Goal: Browse casually

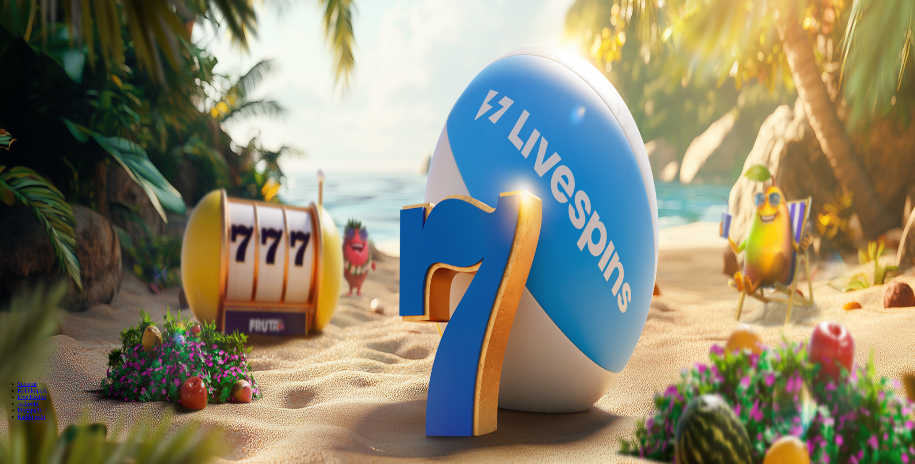
click at [42, 29] on span "Kirjaudu" at bounding box center [51, 26] width 18 height 5
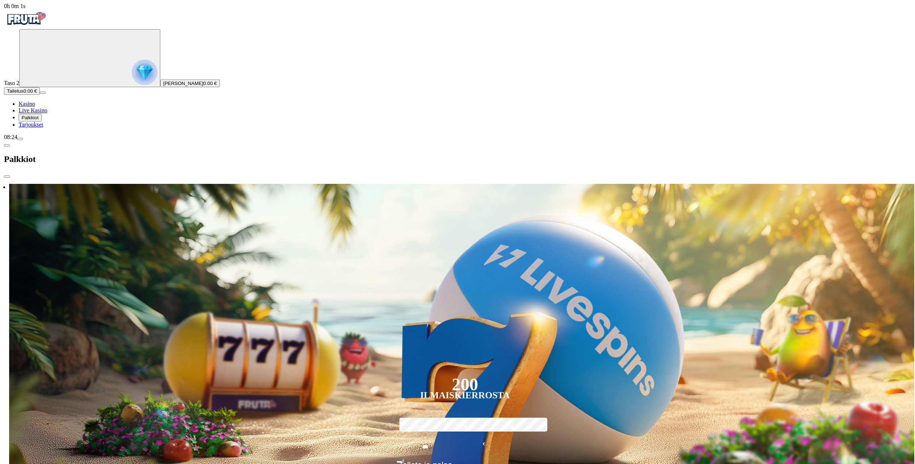
scroll to position [37, 0]
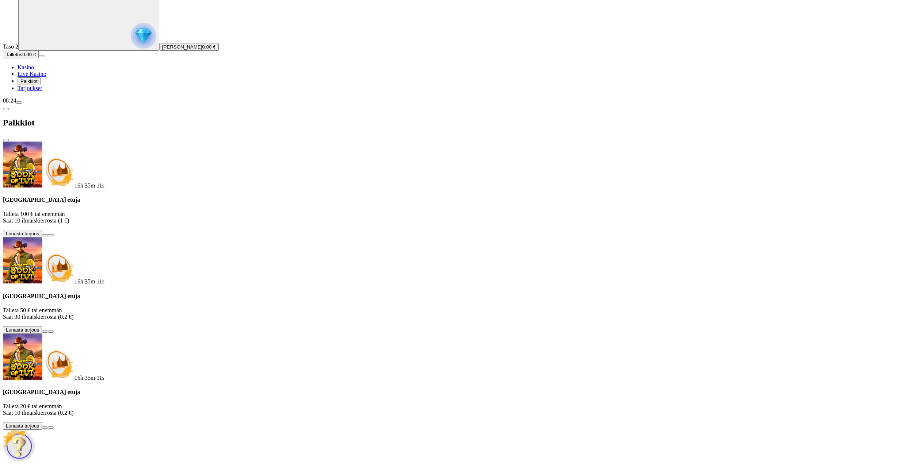
click at [6, 109] on span "chevron-left icon" at bounding box center [6, 109] width 0 height 0
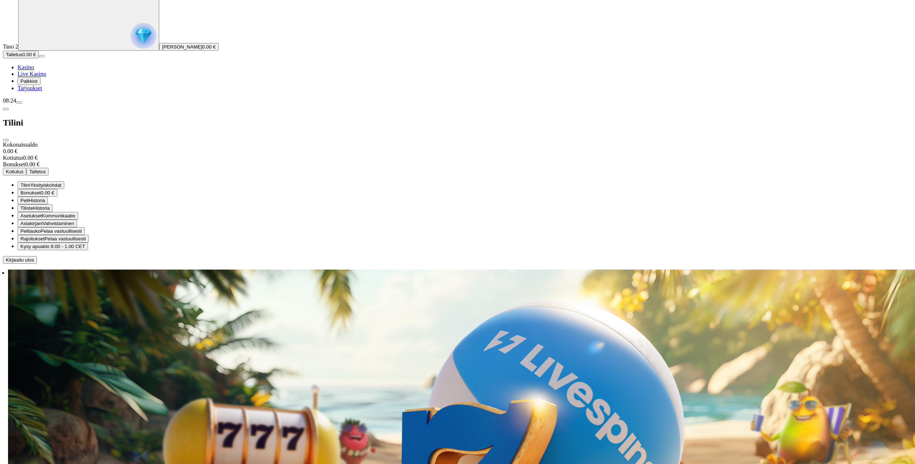
click at [88, 118] on h2 "Tilini" at bounding box center [457, 123] width 909 height 10
click at [6, 140] on span "close icon" at bounding box center [6, 140] width 0 height 0
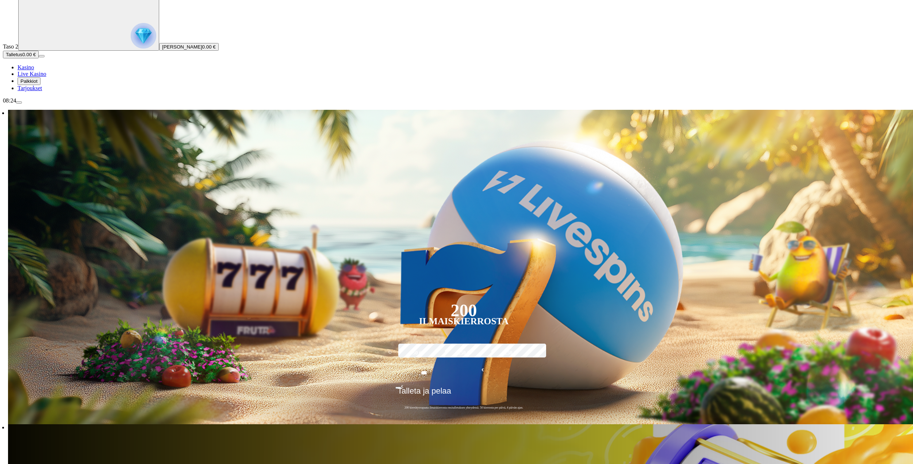
click at [38, 84] on span "Palkkiot" at bounding box center [28, 81] width 17 height 5
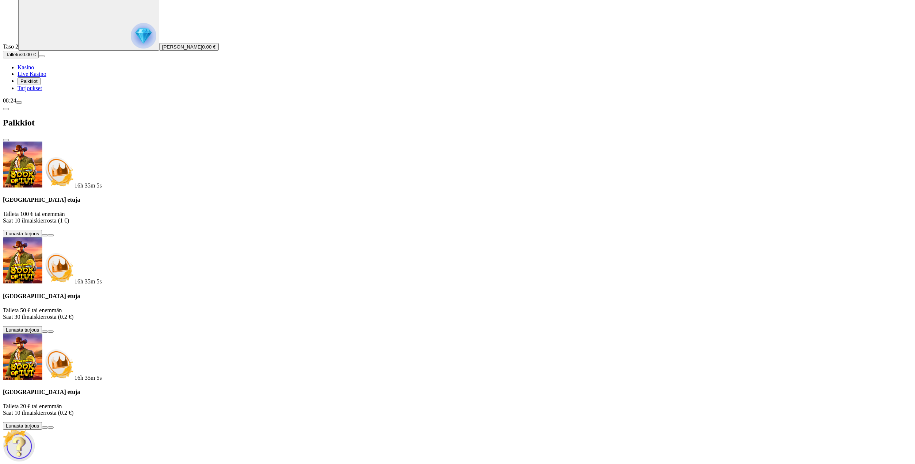
click at [48, 234] on button at bounding box center [45, 235] width 6 height 2
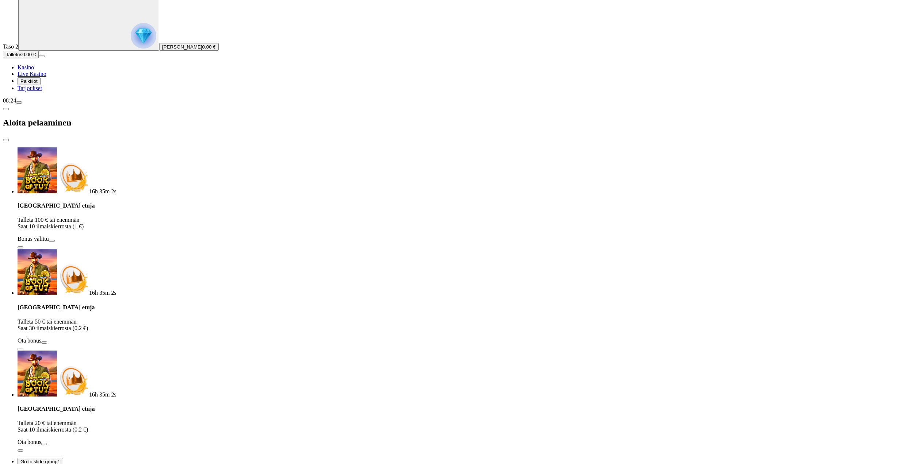
click at [6, 140] on span "close icon" at bounding box center [6, 140] width 0 height 0
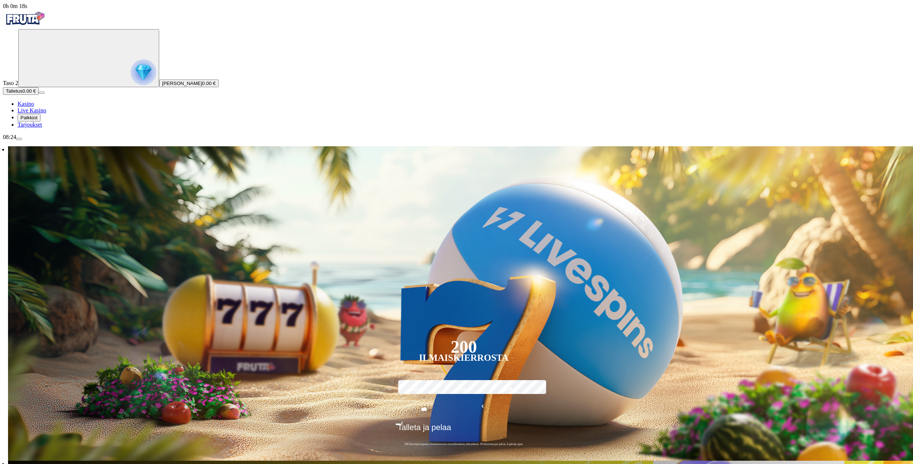
click at [38, 28] on img "Primary" at bounding box center [25, 18] width 44 height 18
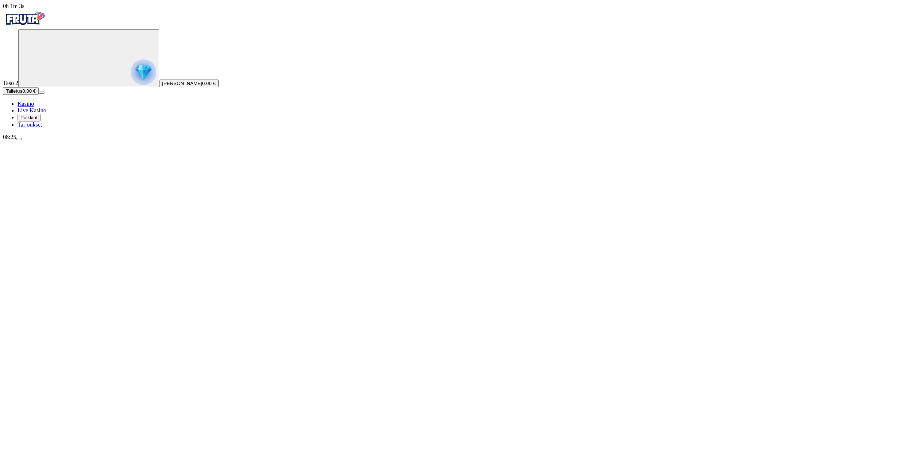
drag, startPoint x: 477, startPoint y: 219, endPoint x: 262, endPoint y: 225, distance: 214.8
drag, startPoint x: 413, startPoint y: 220, endPoint x: 407, endPoint y: 225, distance: 7.5
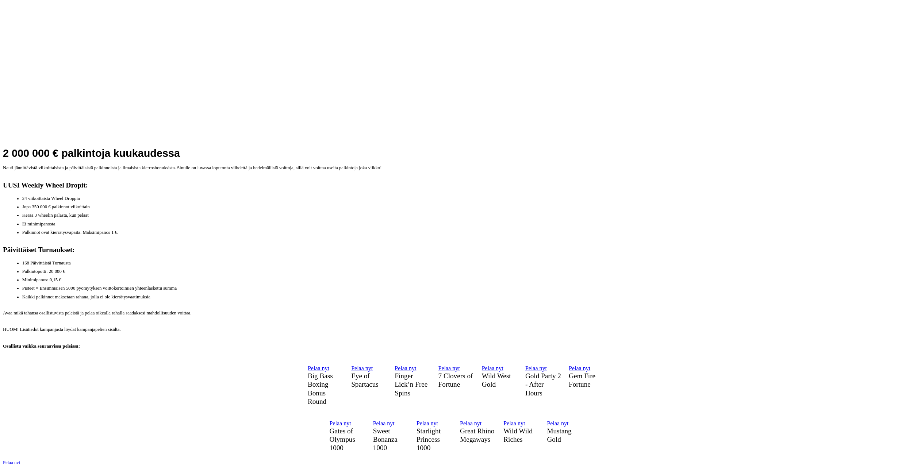
scroll to position [584, 0]
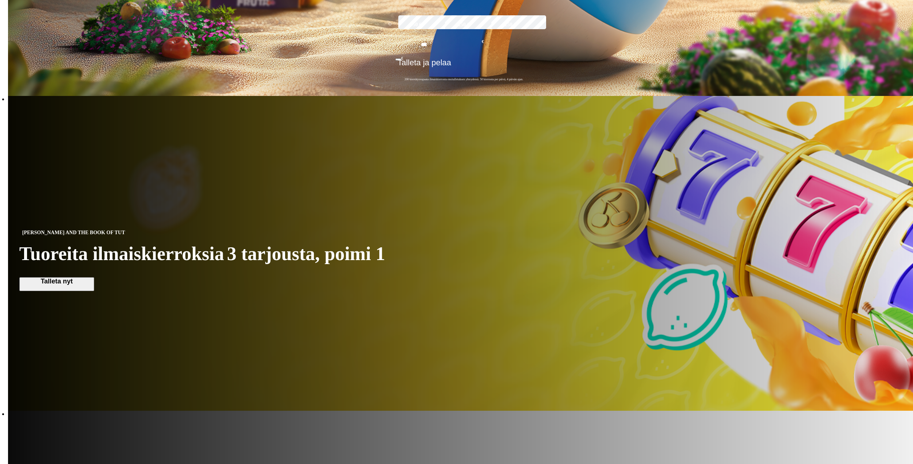
scroll to position [292, 0]
